Goal: Information Seeking & Learning: Learn about a topic

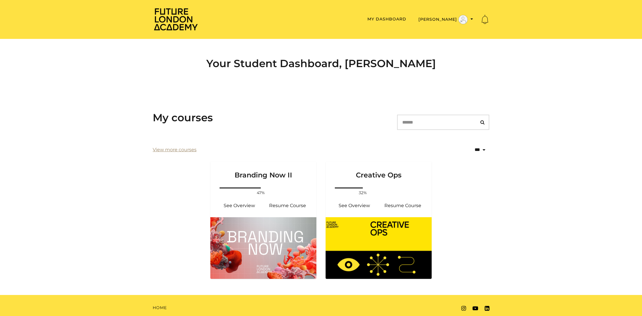
click at [182, 149] on link "View more courses" at bounding box center [175, 149] width 44 height 7
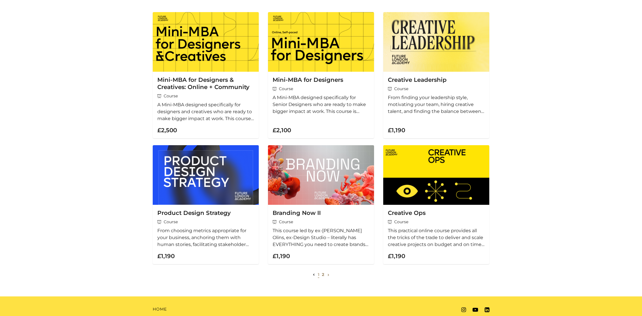
scroll to position [96, 0]
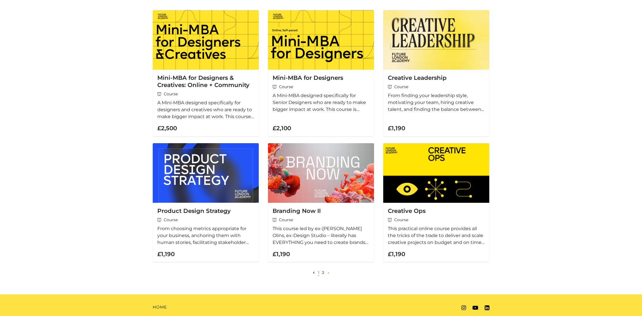
click at [328, 273] on icon "Next page" at bounding box center [328, 273] width 2 height 2
